Goal: Communication & Community: Answer question/provide support

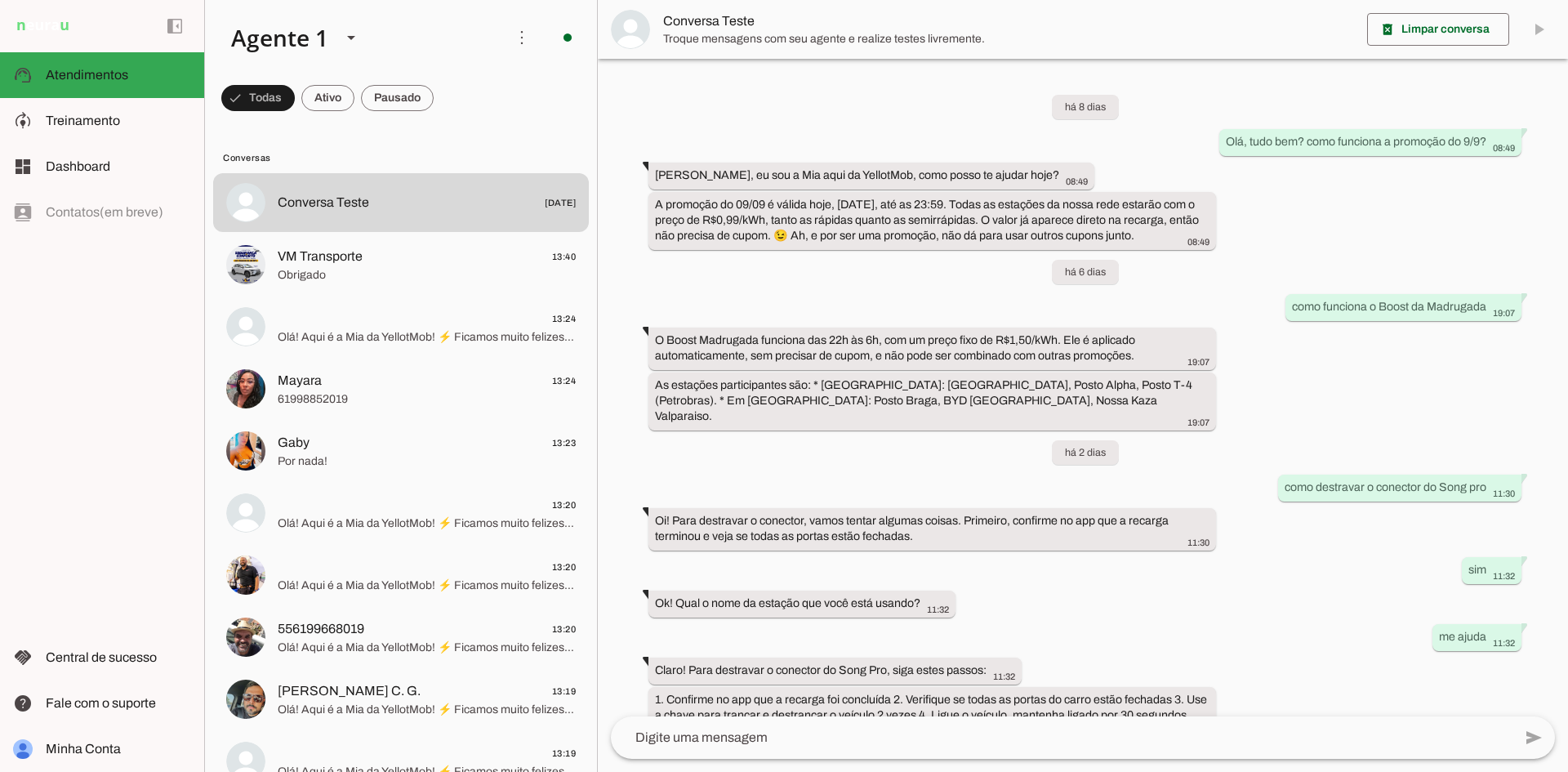
scroll to position [151, 0]
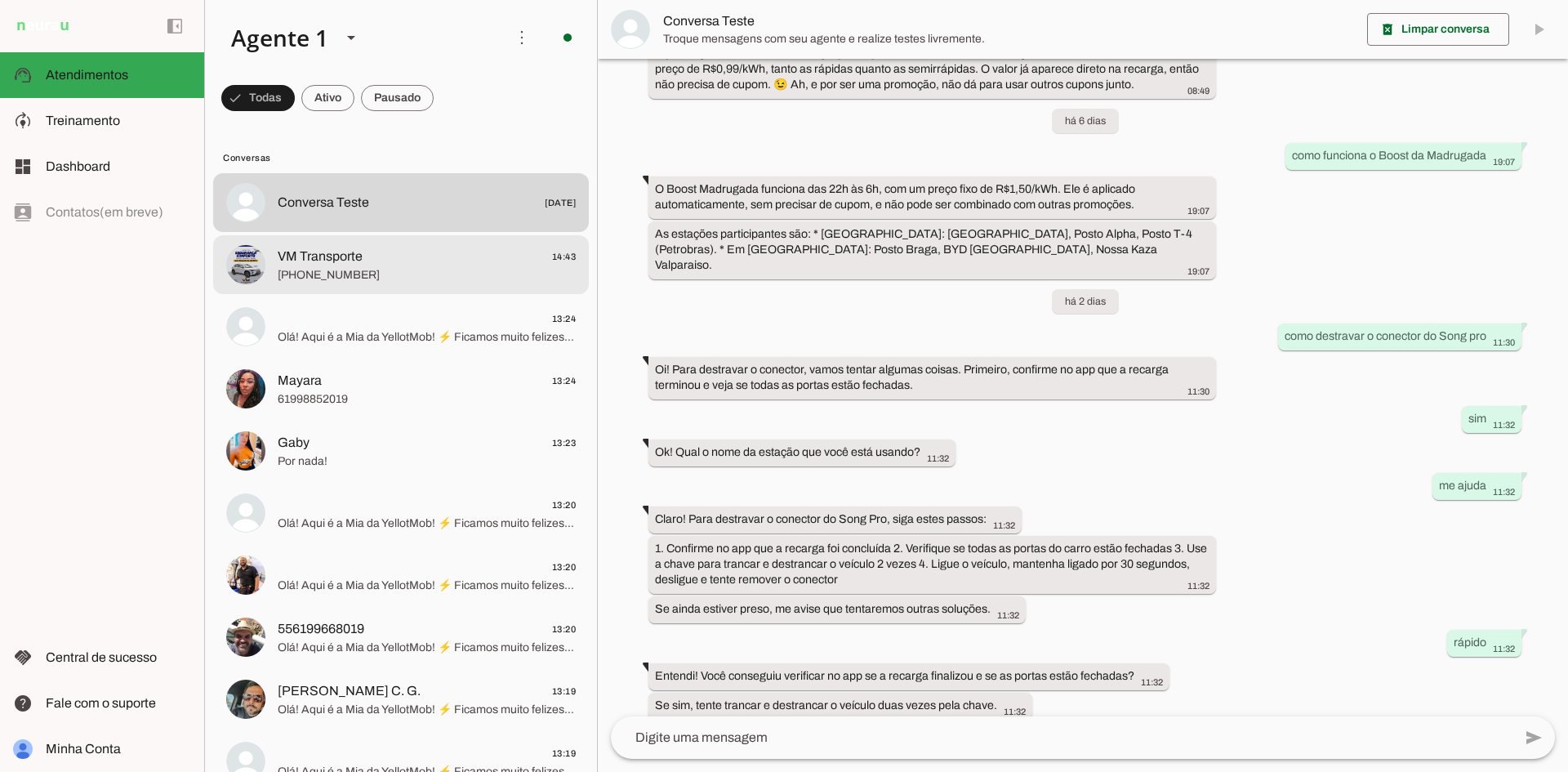
click at [368, 267] on span "[PHONE_NUMBER]" at bounding box center [426, 275] width 298 height 16
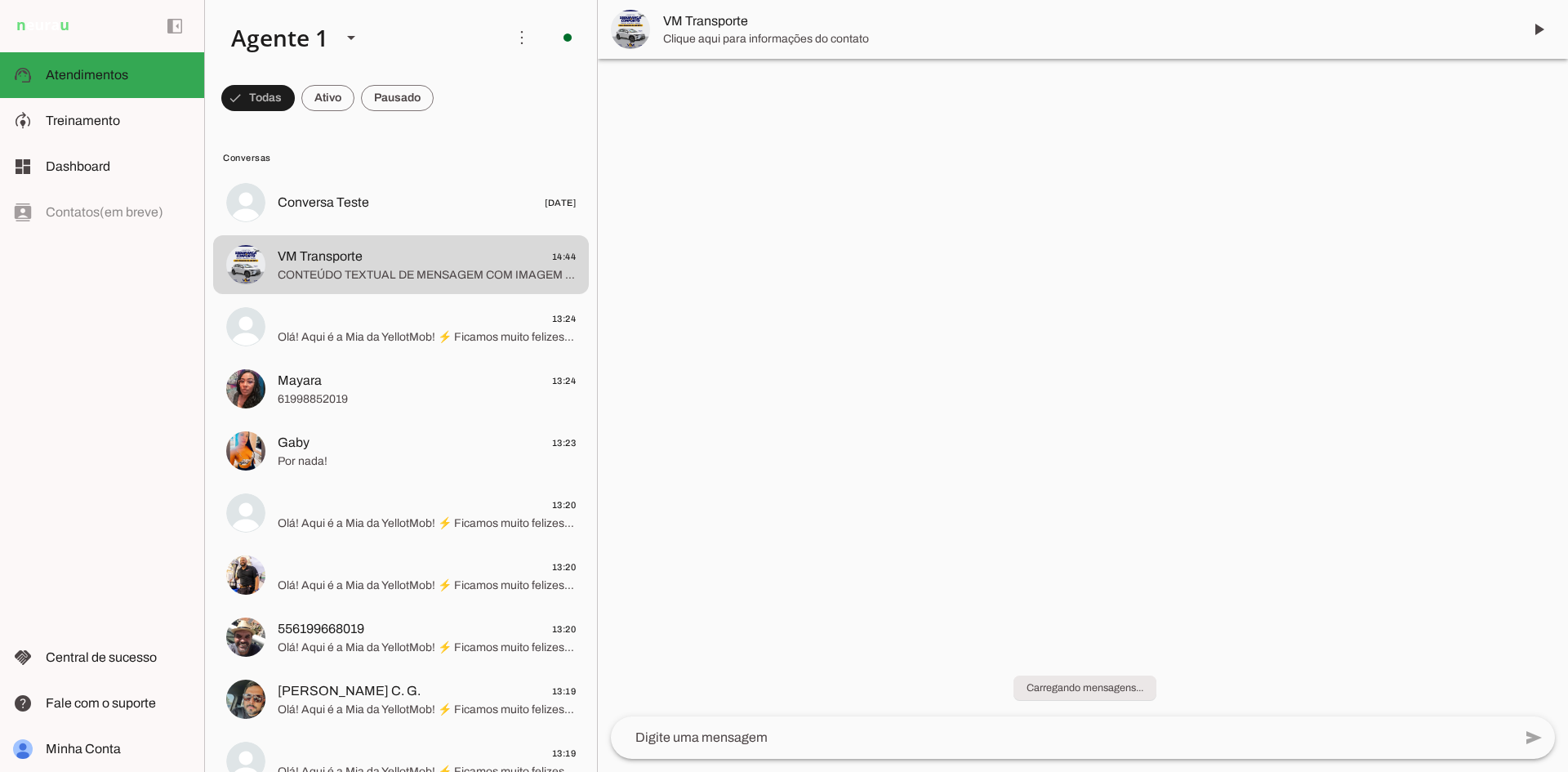
click at [1384, 410] on chat-widget "play_arrow O agente está pausado. O bot não irá responder mensagens nesta conve…" at bounding box center [1083, 386] width 971 height 772
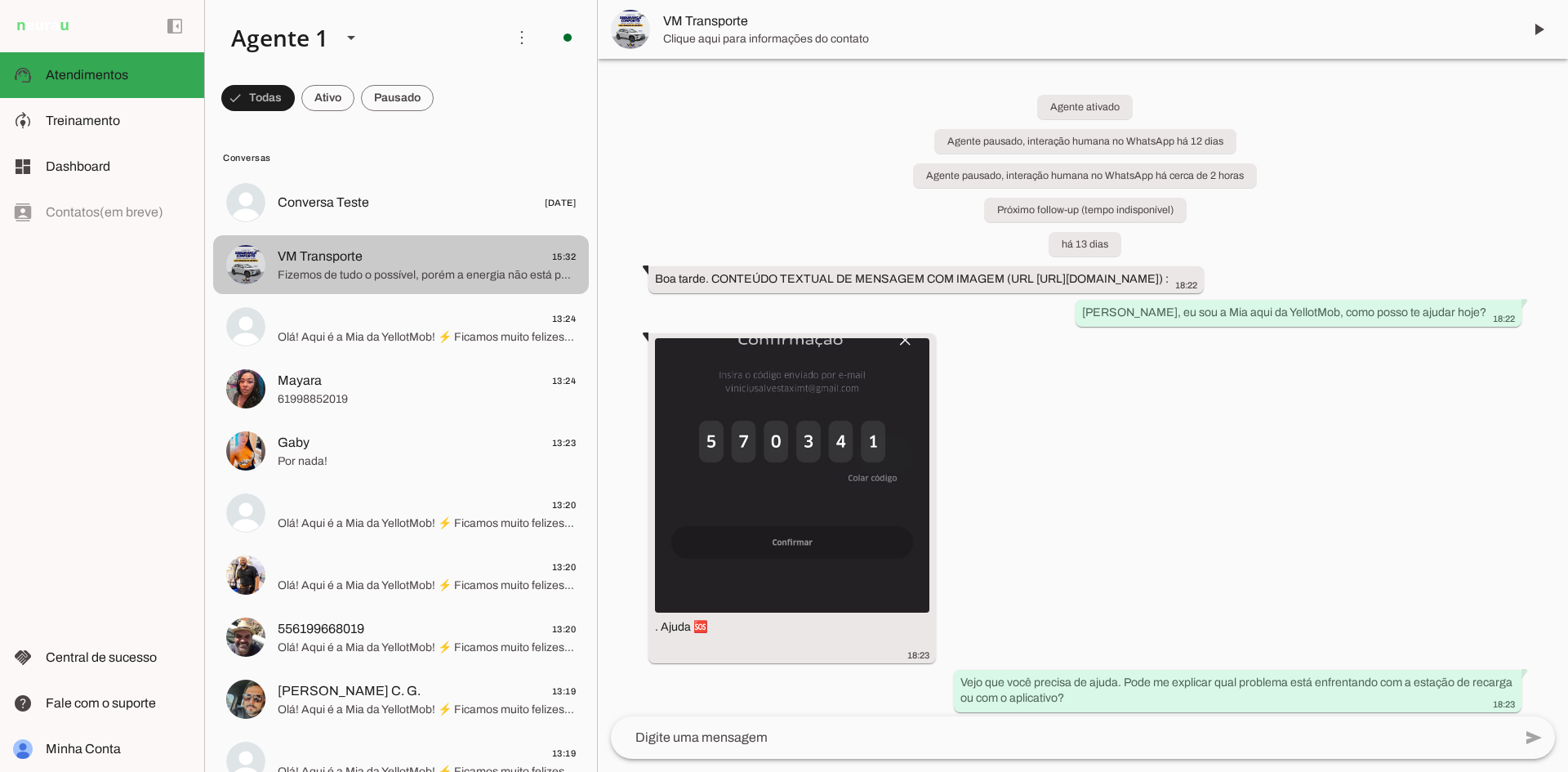
click at [426, 264] on span "VM Transporte 15:32" at bounding box center [426, 256] width 298 height 21
click at [390, 260] on span "VM Transporte 15:32" at bounding box center [426, 256] width 298 height 21
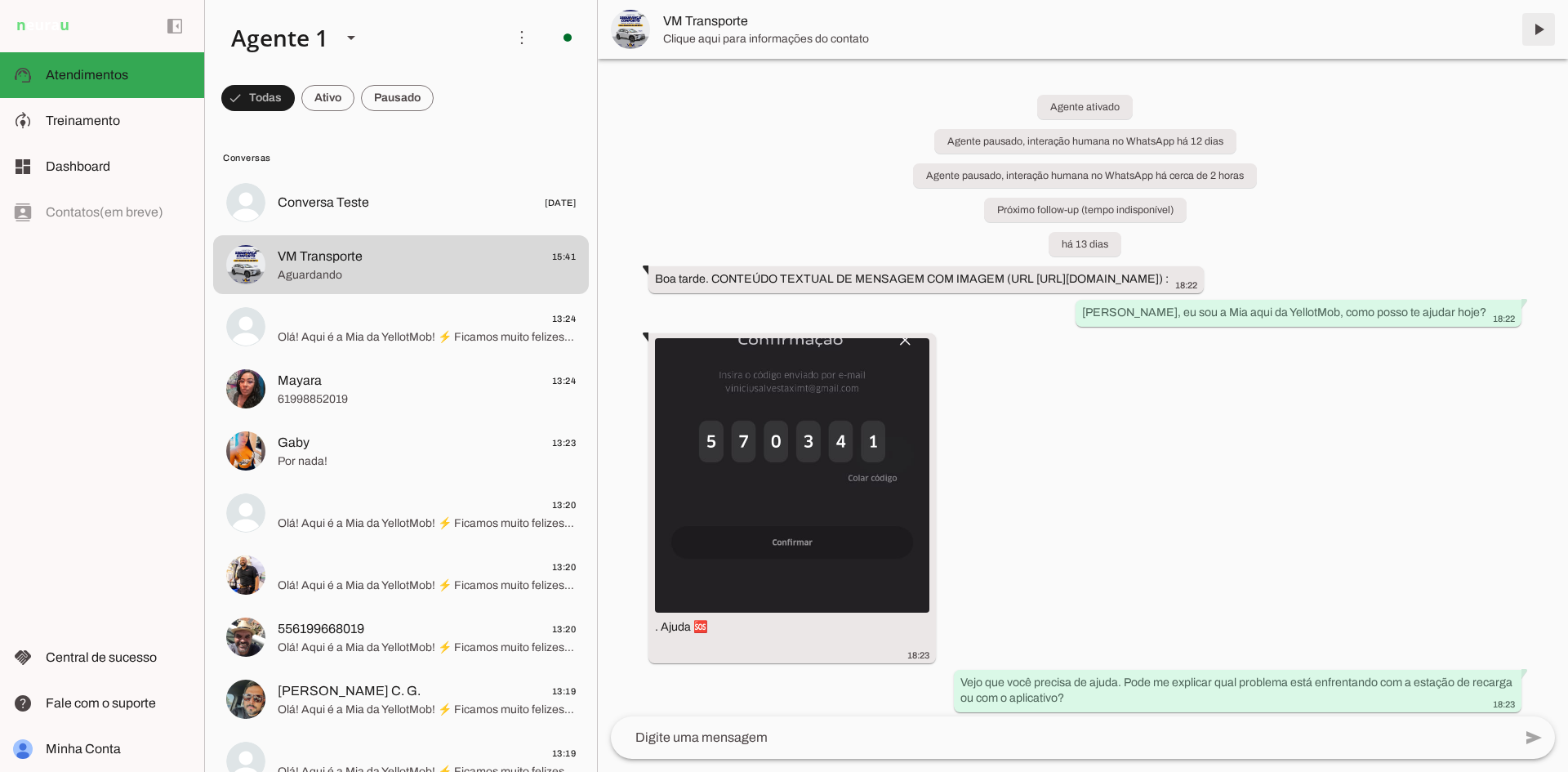
click at [1537, 40] on span at bounding box center [1539, 30] width 40 height 40
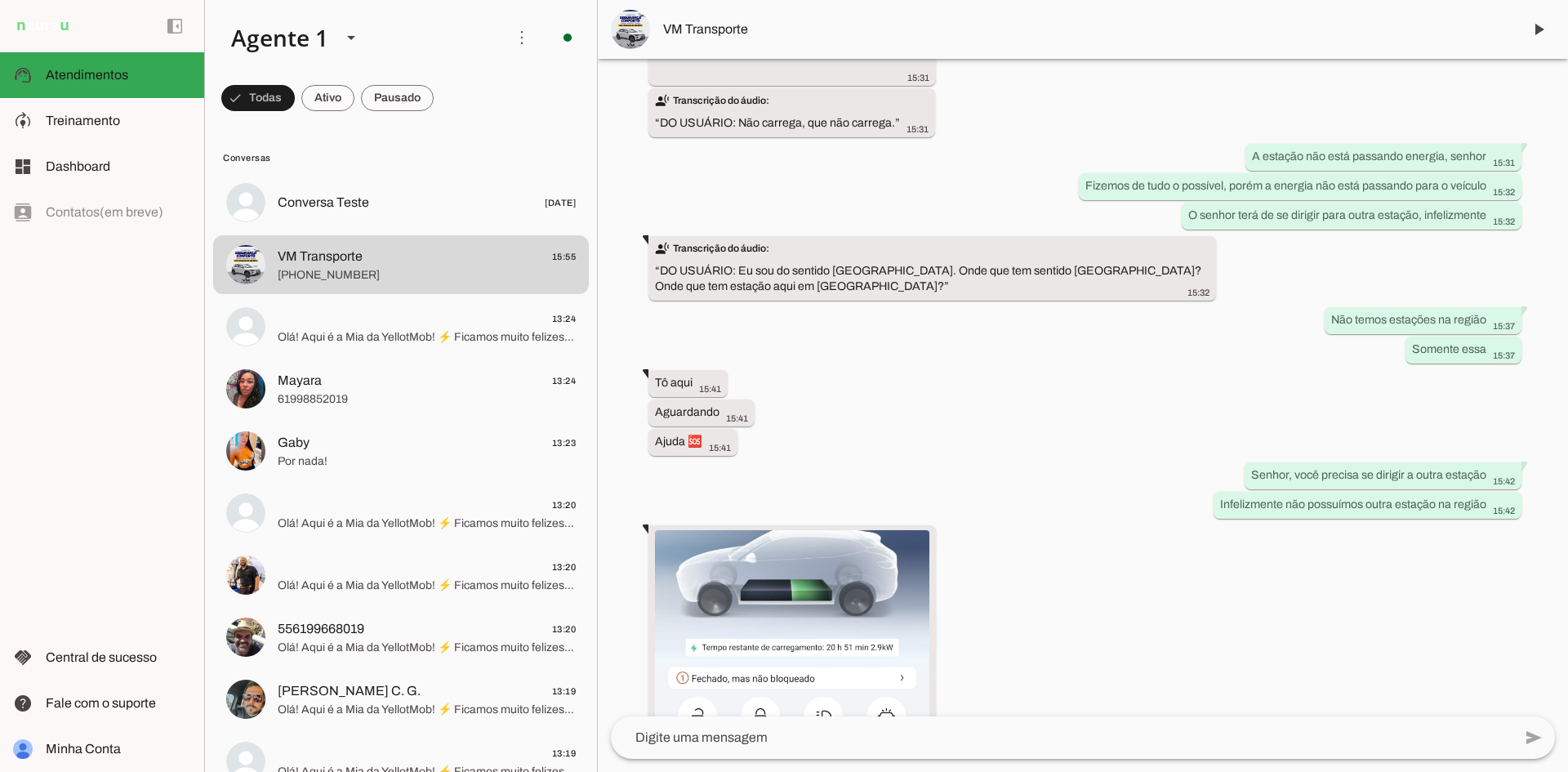
scroll to position [13565, 0]
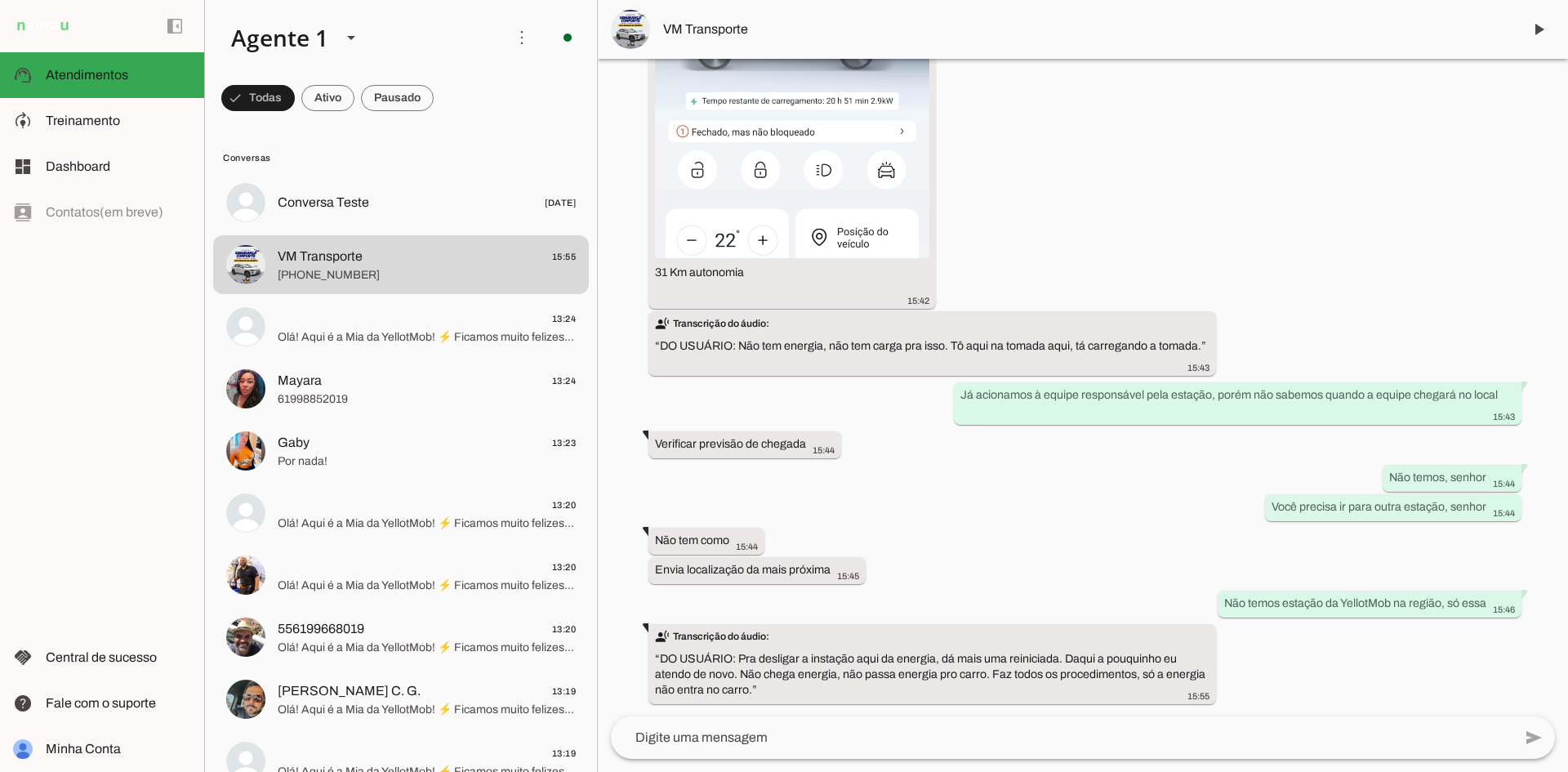
click at [963, 486] on div "Agente ativado Agente pausado, interação humana no WhatsApp há 12 dias Agente p…" at bounding box center [1083, 387] width 971 height 658
click at [1074, 468] on div "Agente ativado Agente pausado, interação humana no WhatsApp há 12 dias Agente p…" at bounding box center [1083, 387] width 971 height 658
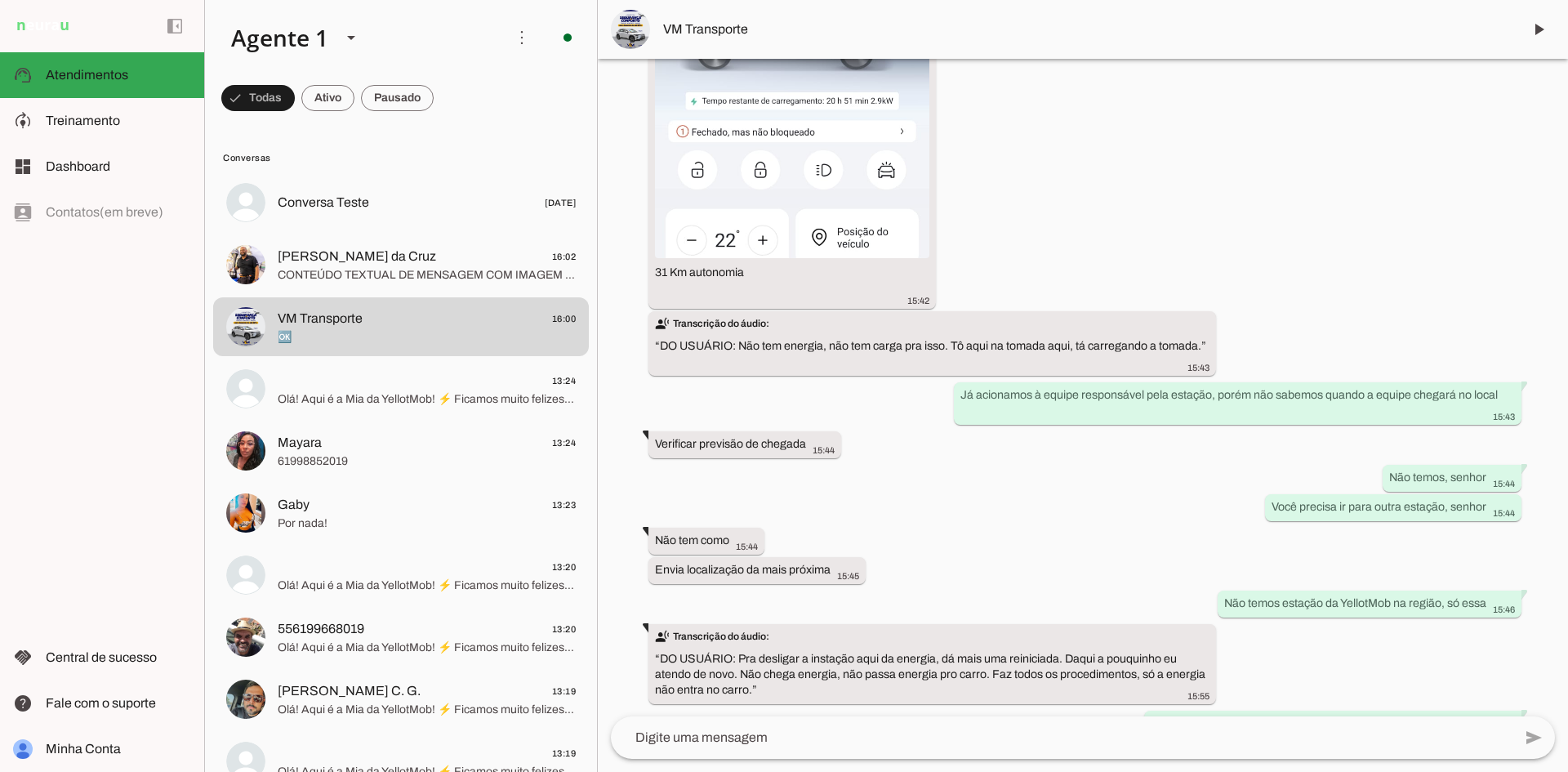
scroll to position [0, 0]
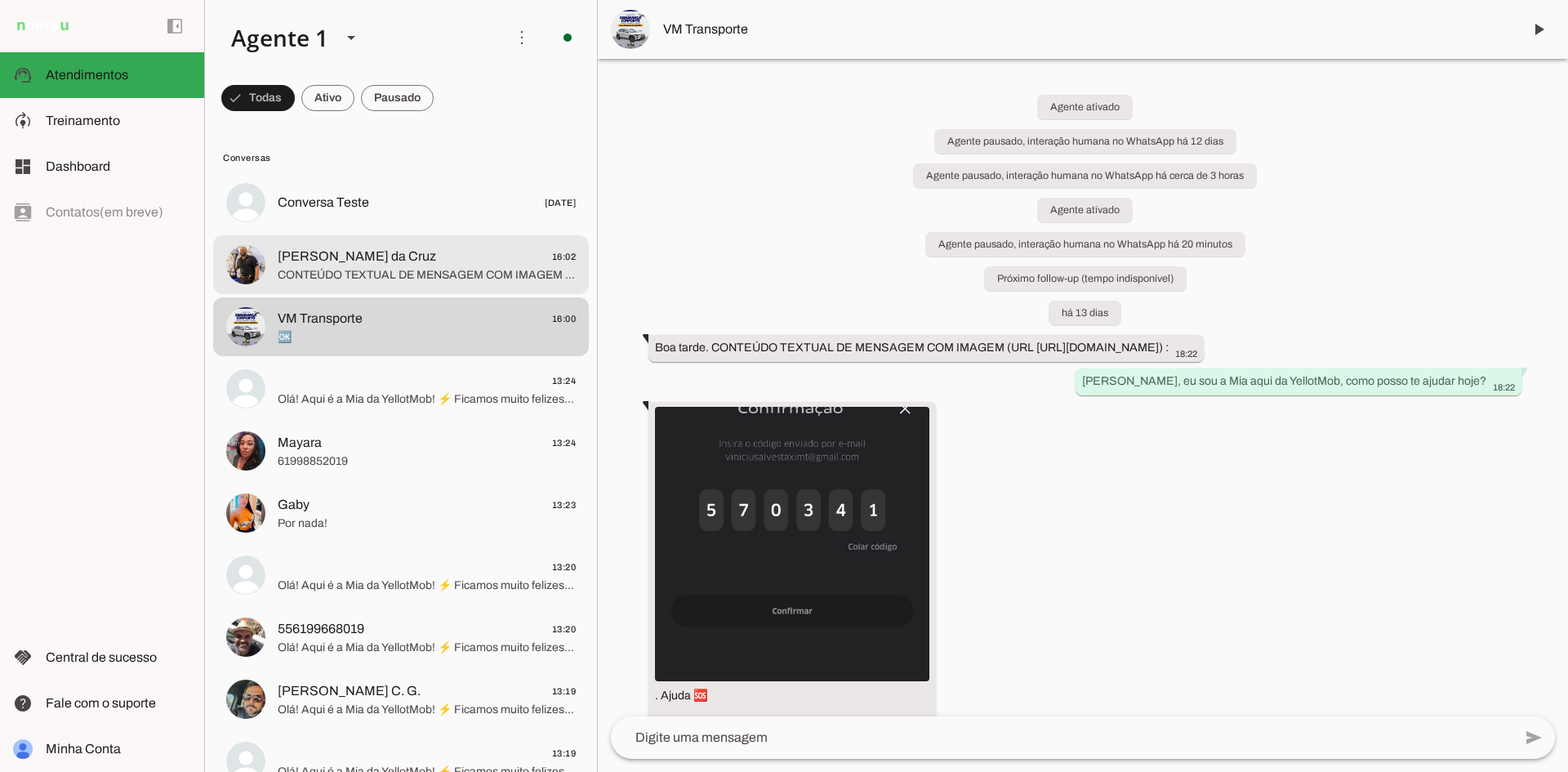
click at [372, 271] on span "CONTEÚDO TEXTUAL DE MENSAGEM COM IMAGEM (URL [URL][DOMAIN_NAME]) :" at bounding box center [426, 275] width 298 height 16
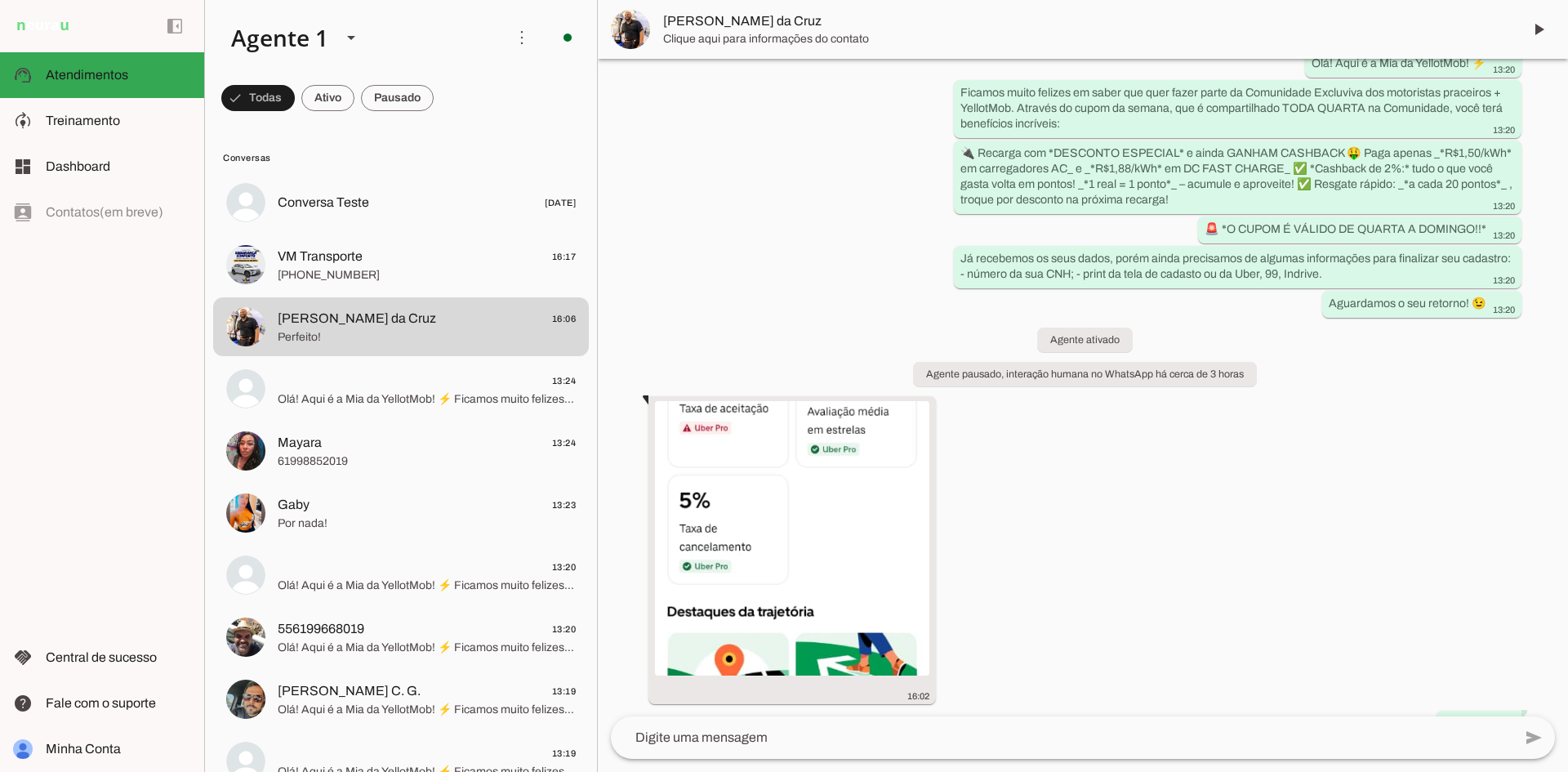
scroll to position [112, 0]
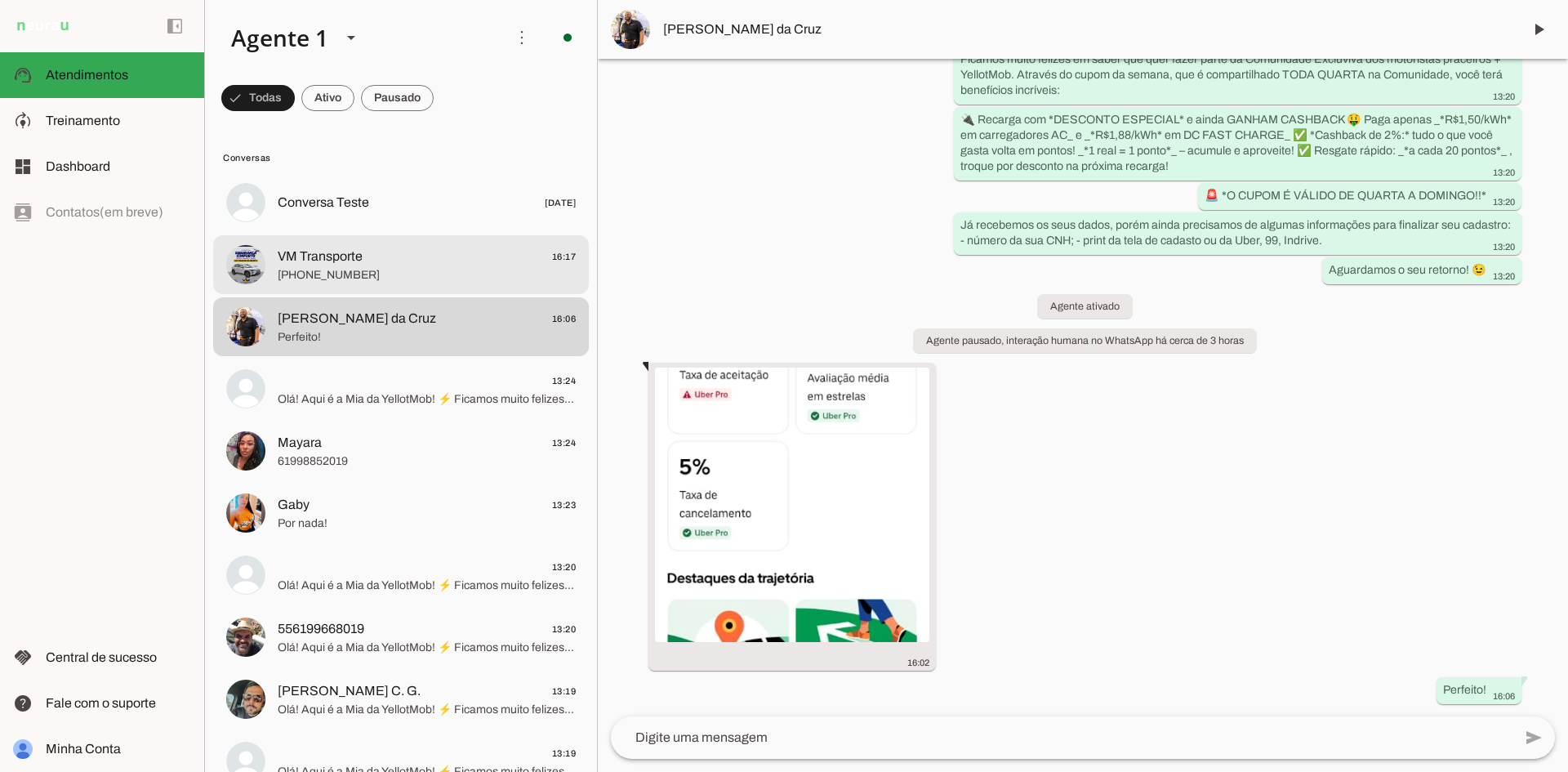
click at [366, 254] on span "VM Transporte 16:17" at bounding box center [426, 256] width 298 height 21
